Goal: Information Seeking & Learning: Learn about a topic

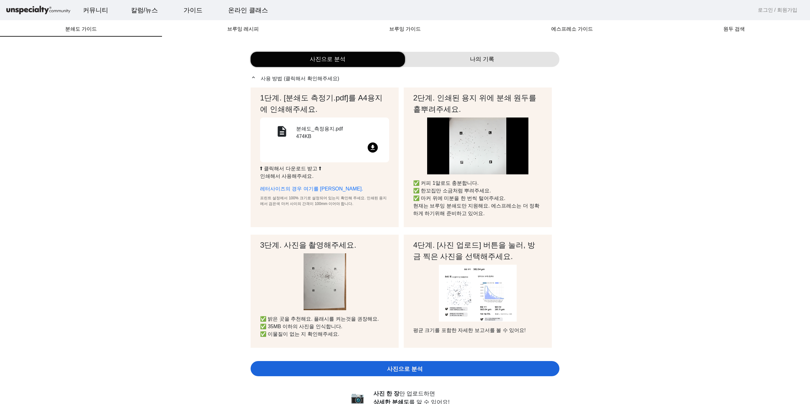
click at [376, 146] on mat-icon "file_download" at bounding box center [372, 148] width 10 height 10
click at [229, 29] on span "브루잉 레시피" at bounding box center [243, 29] width 32 height 5
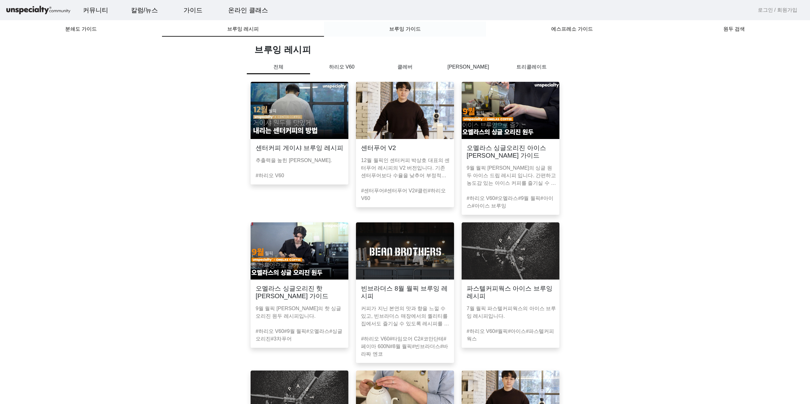
click at [394, 29] on span "브루잉 가이드" at bounding box center [405, 29] width 32 height 5
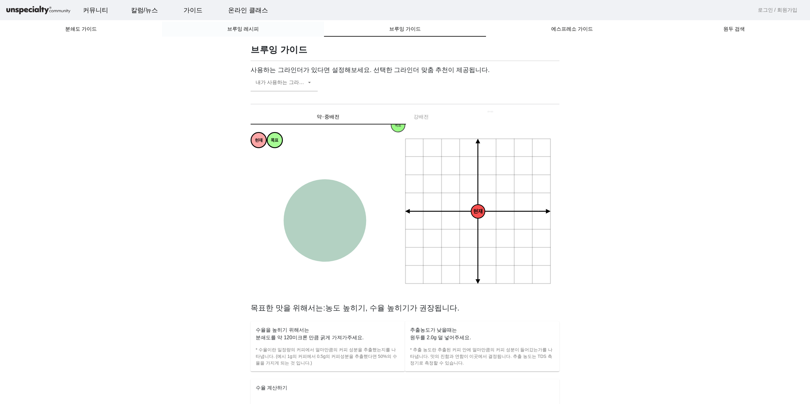
click at [244, 35] on span "브루잉 레시피" at bounding box center [243, 29] width 32 height 15
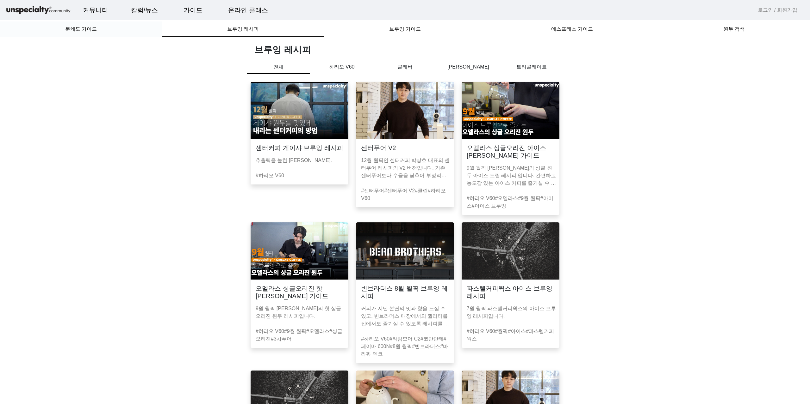
click at [94, 32] on span "분쇄도 가이드" at bounding box center [81, 29] width 32 height 5
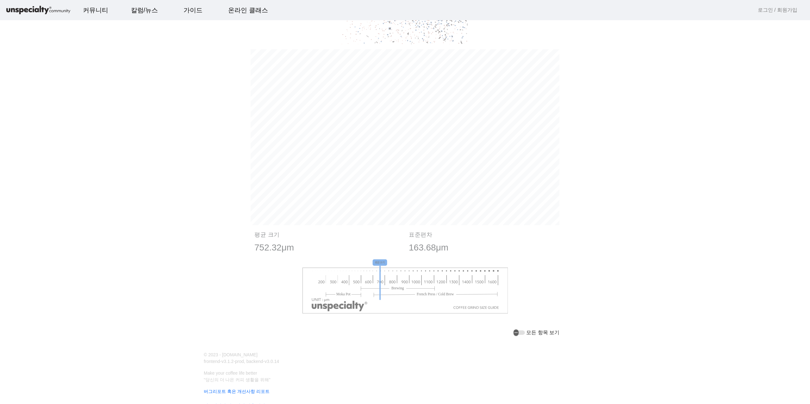
scroll to position [563, 0]
